Goal: Information Seeking & Learning: Learn about a topic

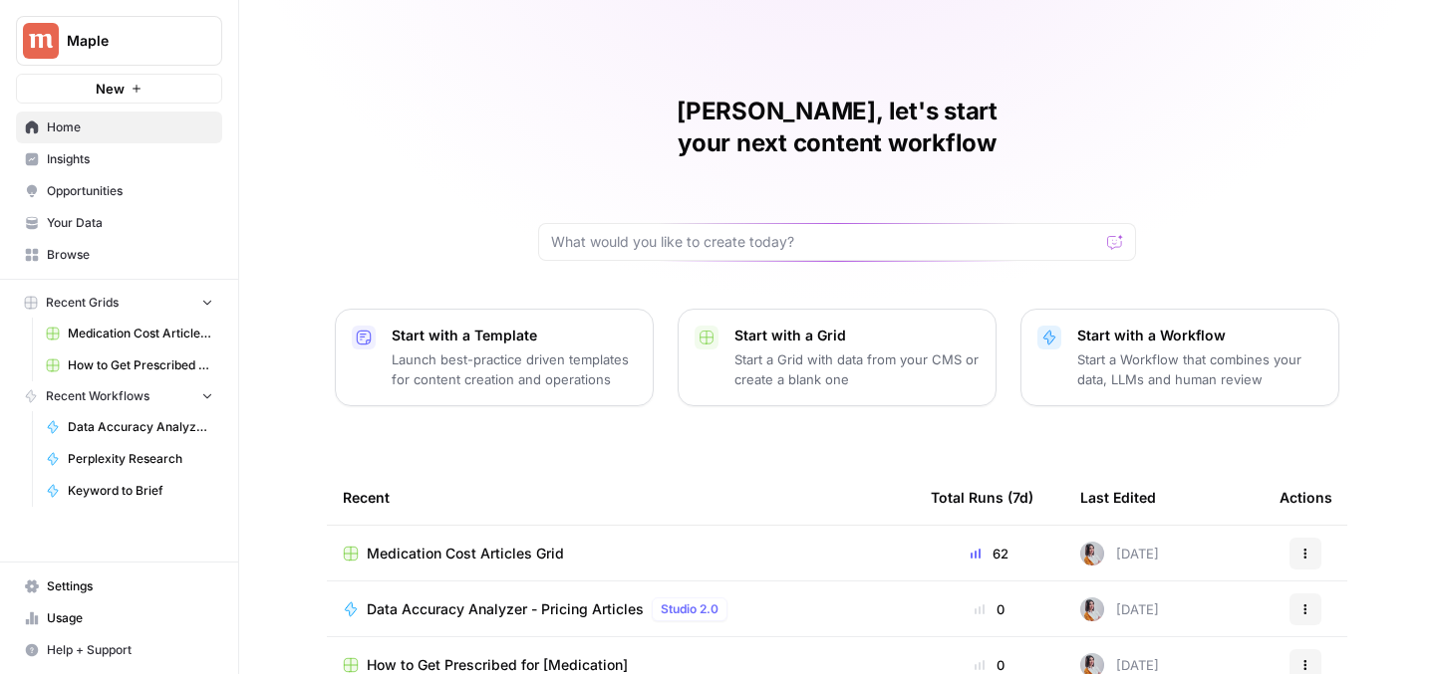
click at [106, 339] on span "Medication Cost Articles Grid" at bounding box center [140, 334] width 145 height 18
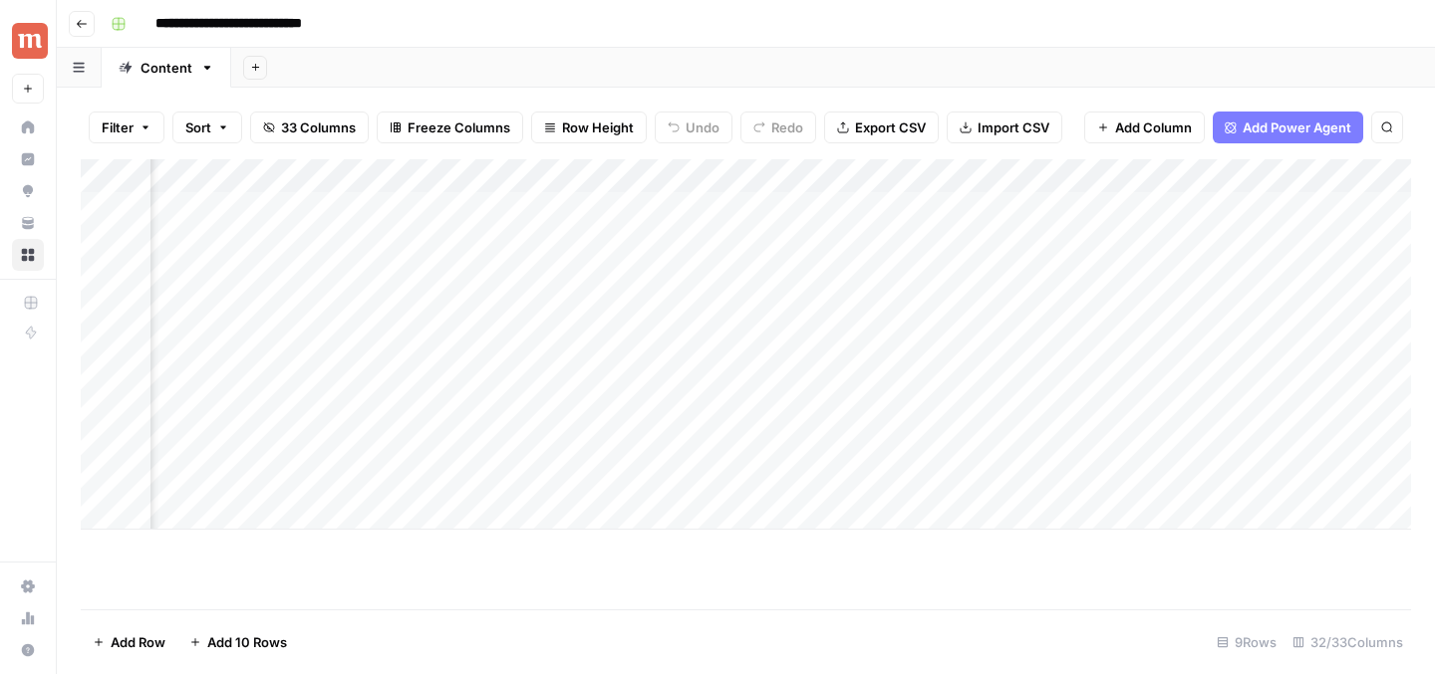
scroll to position [0, 4722]
